Goal: Check status: Check status

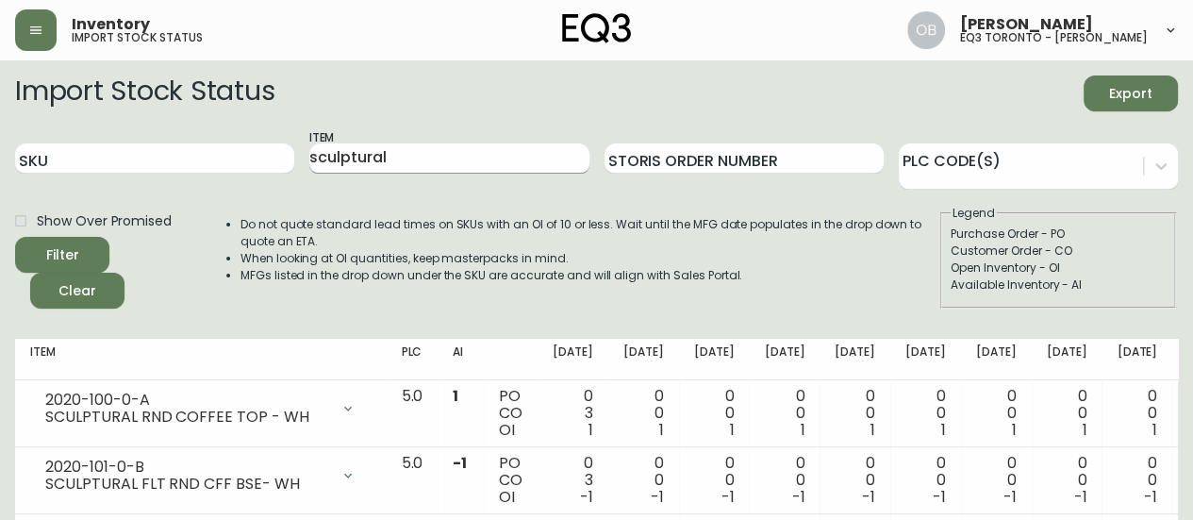
click at [430, 163] on input "sculptural" at bounding box center [448, 158] width 279 height 30
type input "mar"
click at [15, 237] on button "Filter" at bounding box center [62, 255] width 94 height 36
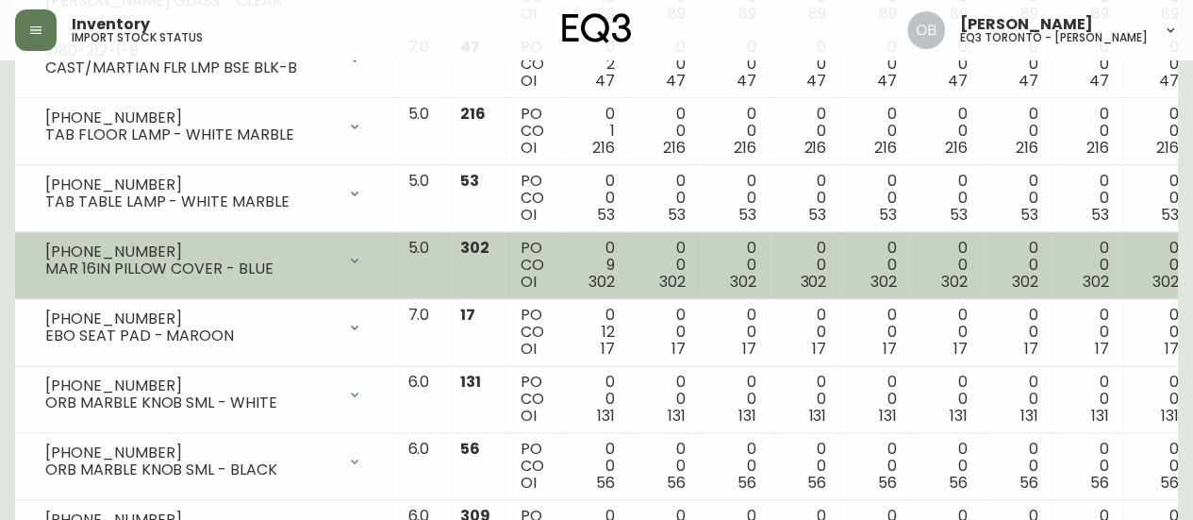
scroll to position [796, 0]
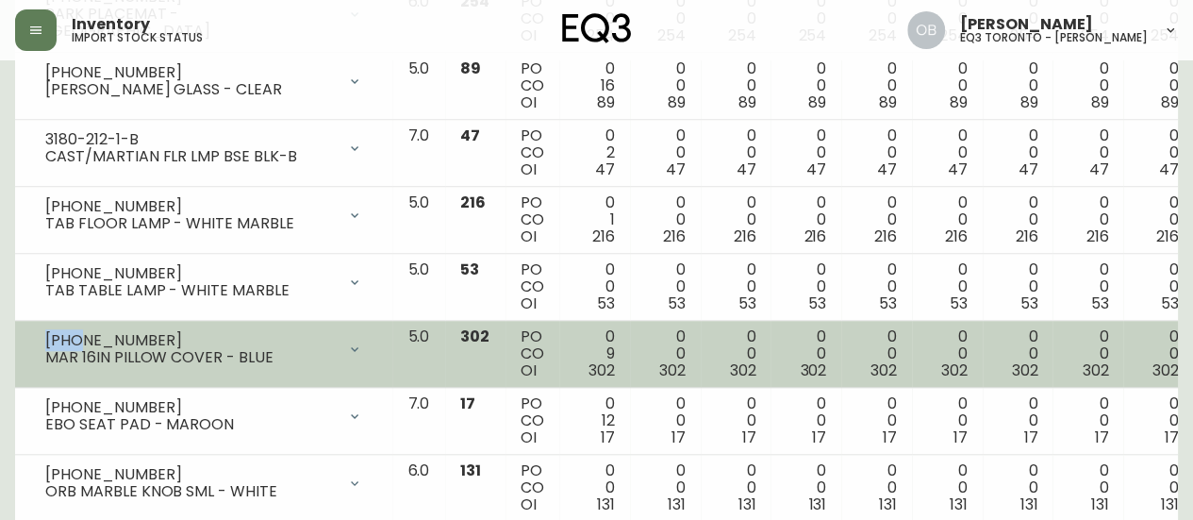
drag, startPoint x: 55, startPoint y: 337, endPoint x: 78, endPoint y: 334, distance: 23.8
click at [78, 334] on div "[PHONE_NUMBER]" at bounding box center [190, 340] width 291 height 17
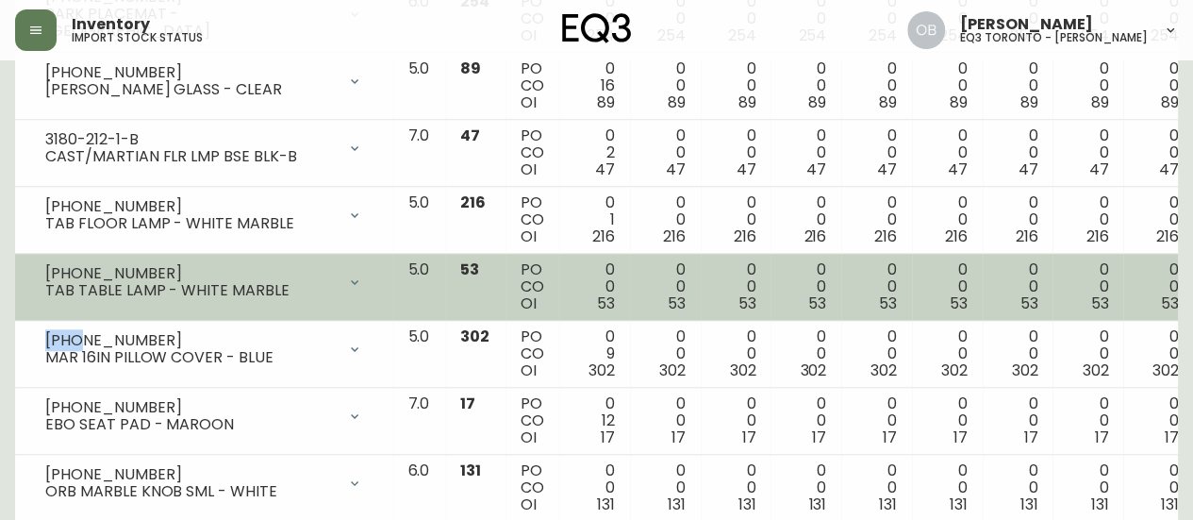
copy div "3220"
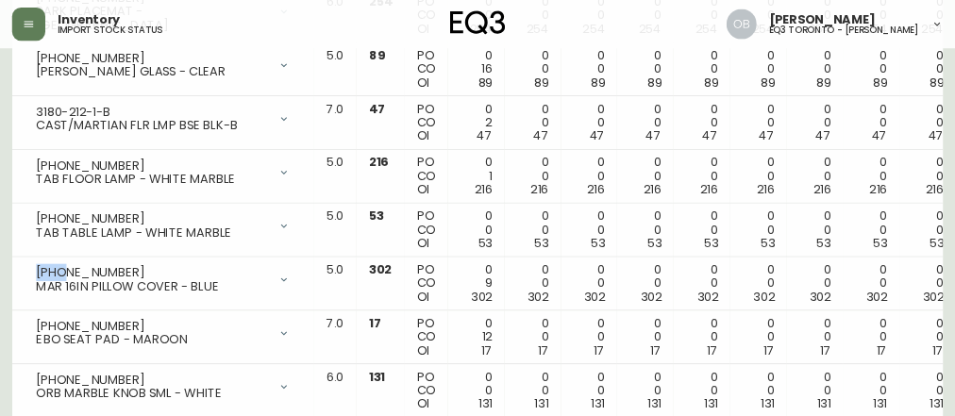
scroll to position [9, 0]
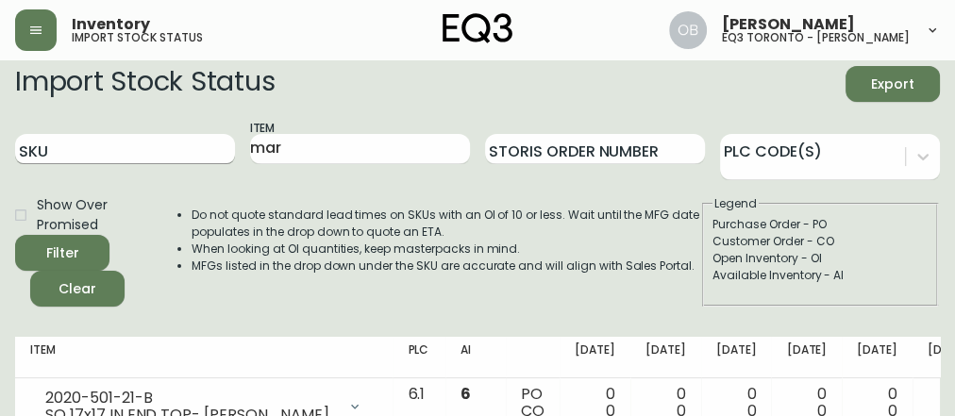
click at [112, 149] on input "SKU" at bounding box center [125, 149] width 220 height 30
paste input "3220"
type input "3220"
click at [15, 235] on button "Filter" at bounding box center [62, 253] width 94 height 36
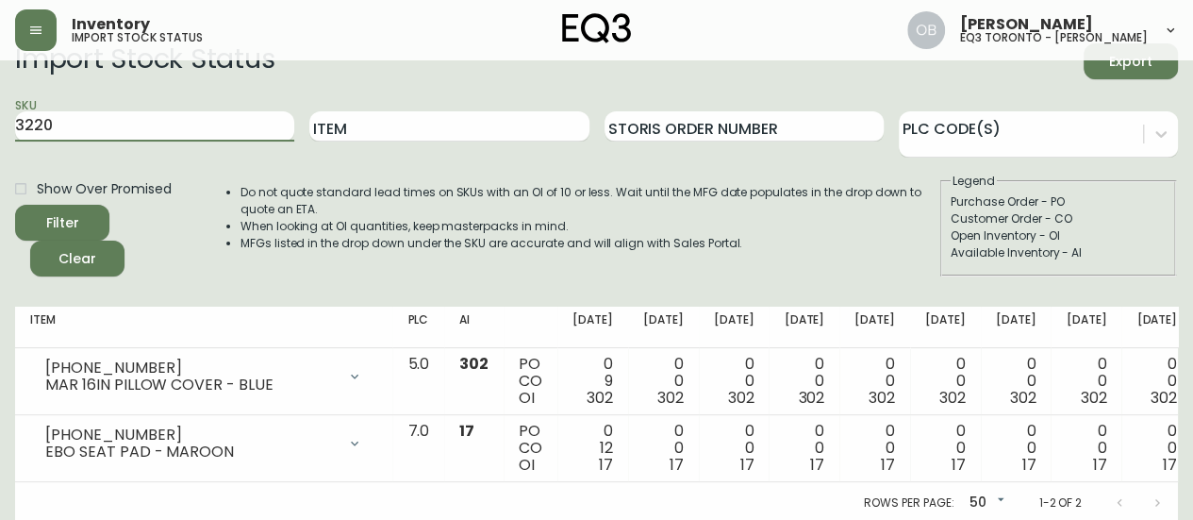
scroll to position [49, 0]
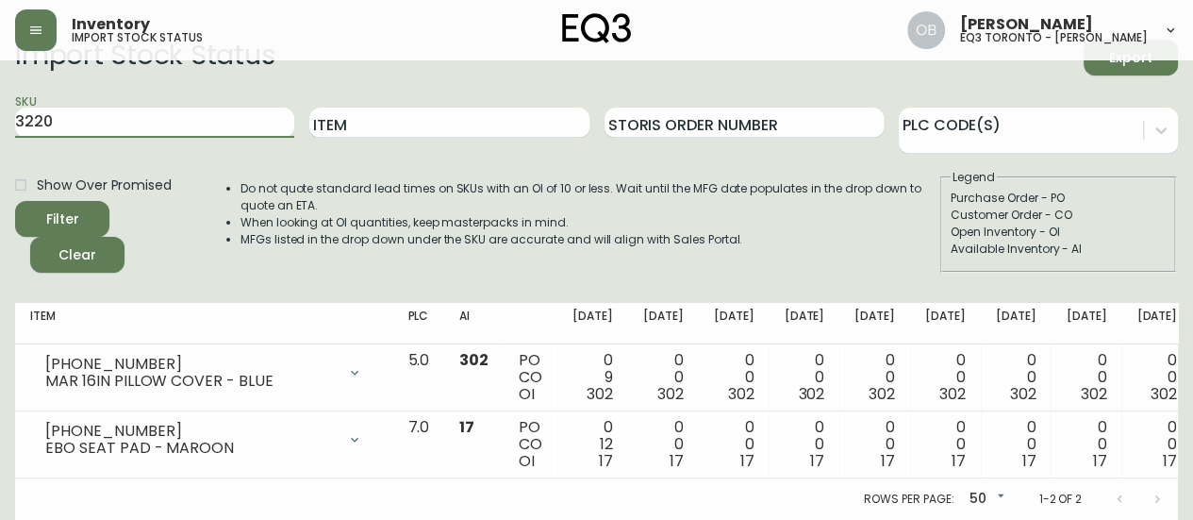
click at [384, 231] on li "MFGs listed in the drop down under the SKU are accurate and will align with Sal…" at bounding box center [590, 239] width 698 height 17
